Goal: Information Seeking & Learning: Learn about a topic

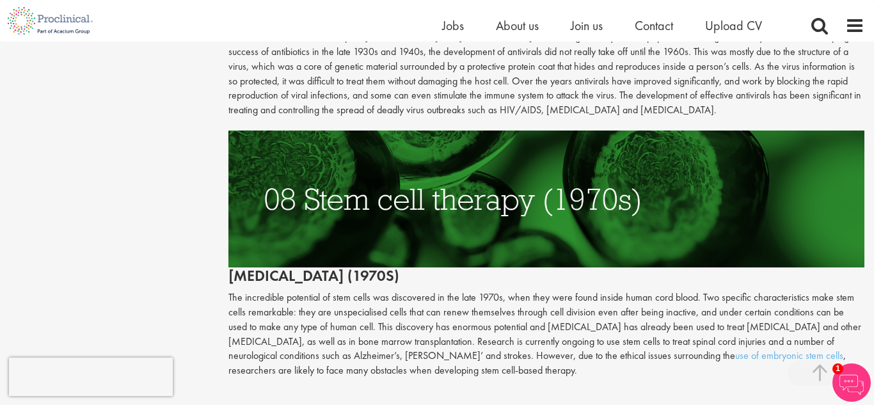
scroll to position [2629, 0]
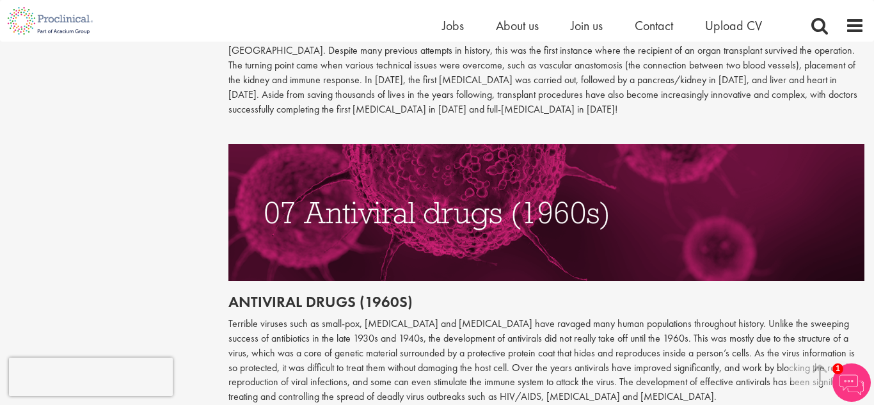
click at [674, 228] on img at bounding box center [546, 212] width 637 height 136
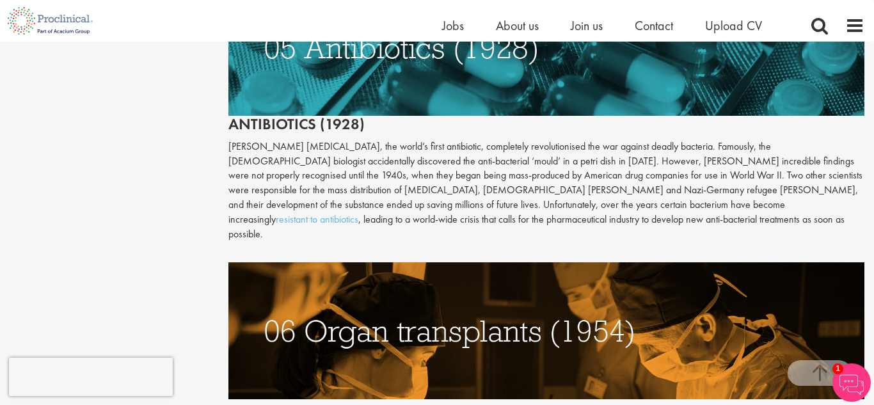
scroll to position [1892, 0]
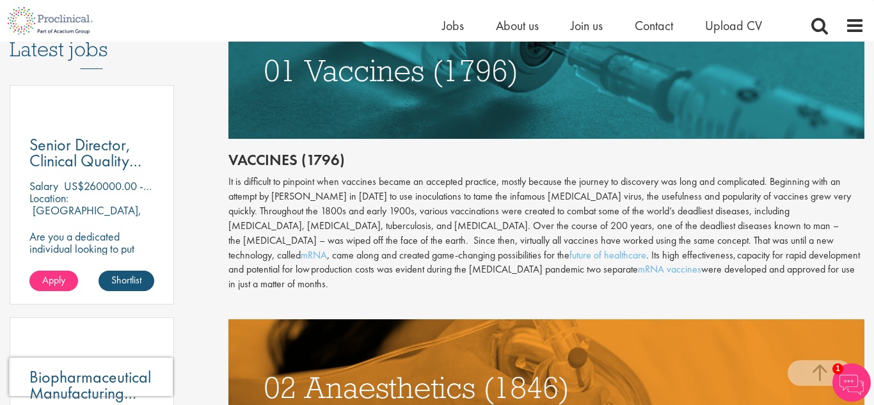
scroll to position [684, 0]
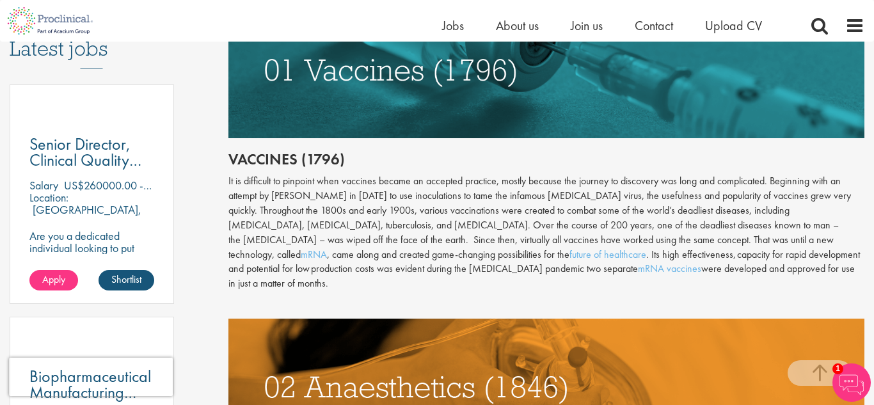
click at [567, 262] on div "It is difficult to pinpoint when vaccines became an accepted practice, mostly b…" at bounding box center [546, 232] width 637 height 117
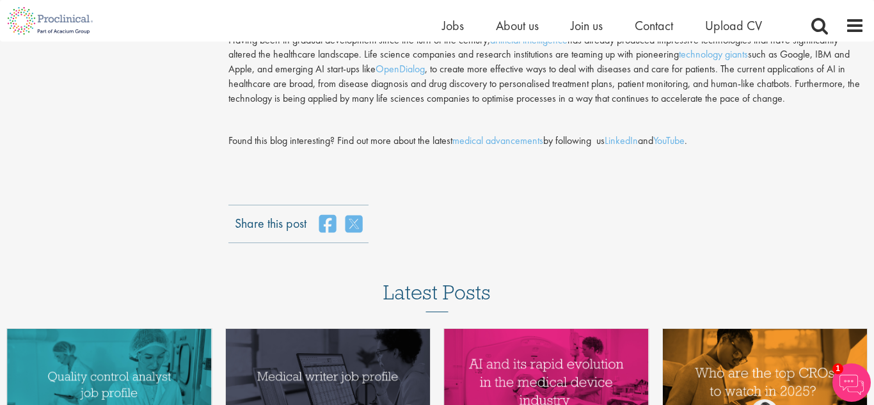
scroll to position [3451, 0]
